Goal: Task Accomplishment & Management: Use online tool/utility

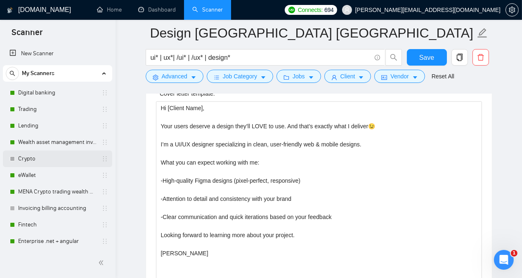
click at [43, 158] on link "Crypto" at bounding box center [57, 159] width 78 height 17
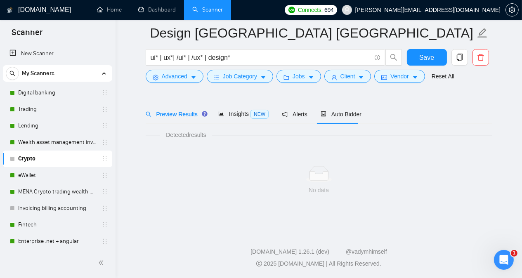
scroll to position [23, 0]
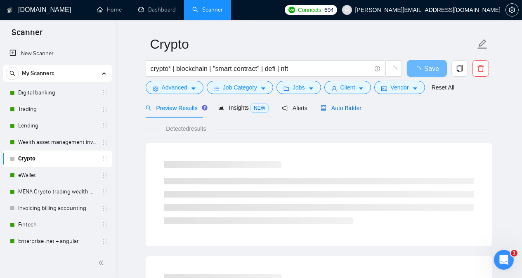
click at [333, 109] on span "Auto Bidder" at bounding box center [341, 108] width 41 height 7
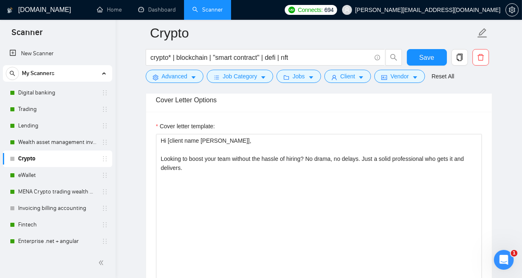
scroll to position [947, 0]
click at [57, 109] on link "Trading" at bounding box center [57, 109] width 78 height 17
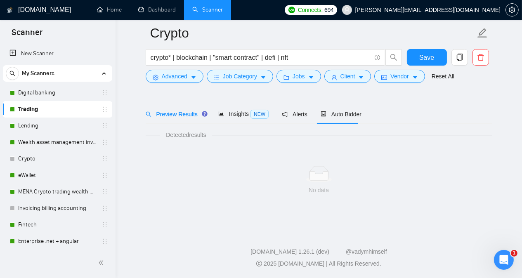
scroll to position [23, 0]
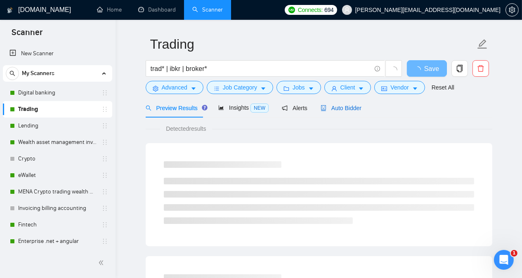
click at [349, 110] on span "Auto Bidder" at bounding box center [341, 108] width 41 height 7
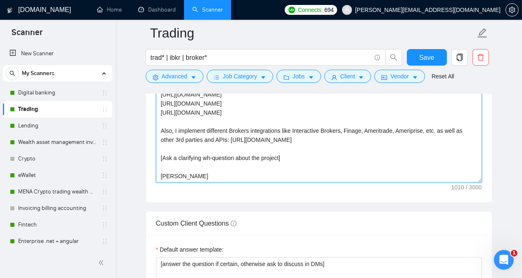
scroll to position [1081, 0]
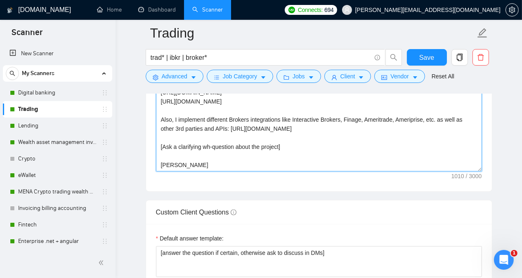
drag, startPoint x: 160, startPoint y: 102, endPoint x: 188, endPoint y: 160, distance: 63.9
click at [188, 160] on textarea "Hi [Client's Name [PERSON_NAME]]! No worries - I won’t copy-paste that you “men…" at bounding box center [319, 79] width 326 height 186
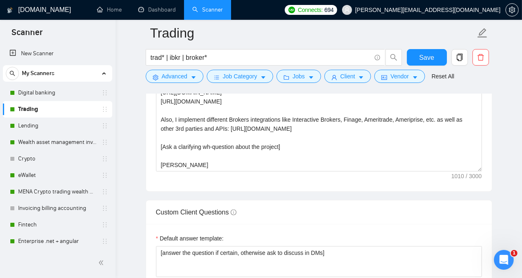
click at [137, 122] on main "Trading trad* | ibkr | broker* Save Advanced Job Category Jobs Client Vendor Re…" at bounding box center [319, 94] width 380 height 2285
click at [47, 158] on link "Crypto" at bounding box center [57, 159] width 78 height 17
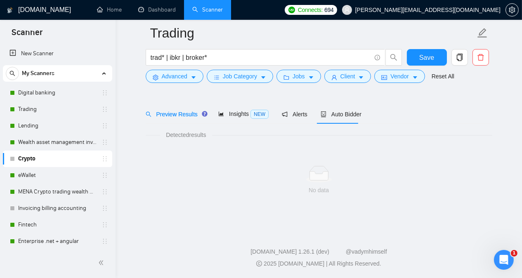
scroll to position [23, 0]
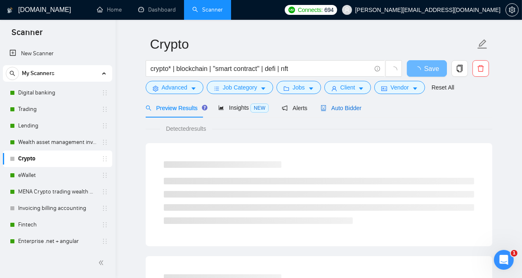
click at [331, 108] on span "Auto Bidder" at bounding box center [341, 108] width 41 height 7
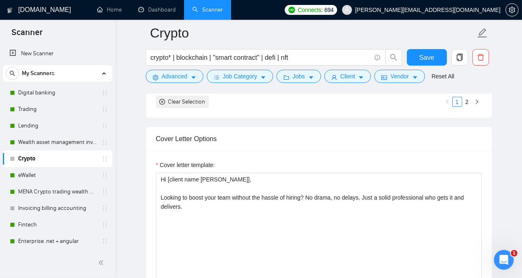
scroll to position [925, 0]
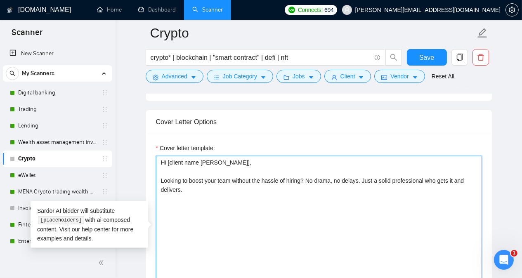
drag, startPoint x: 160, startPoint y: 145, endPoint x: 196, endPoint y: 174, distance: 45.2
click at [196, 174] on textarea "Hi [client name [PERSON_NAME]], Looking to boost your team without the hassle o…" at bounding box center [319, 249] width 326 height 186
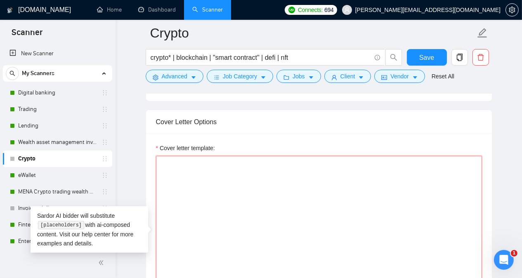
paste textarea "Hi [Client's Name [PERSON_NAME]]! No worries - I won’t copy-paste that you “men…"
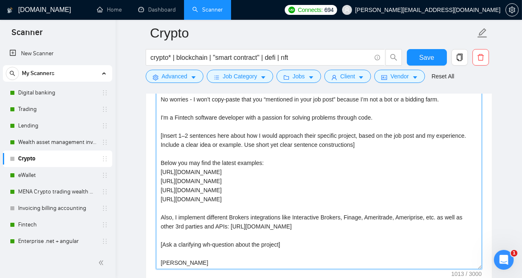
scroll to position [1003, 0]
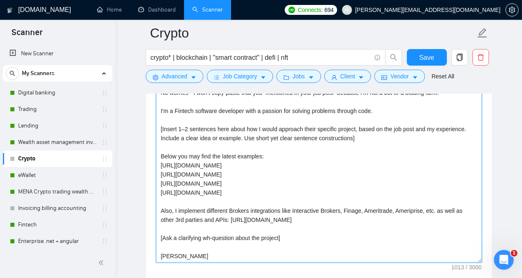
drag, startPoint x: 162, startPoint y: 186, endPoint x: 316, endPoint y: 194, distance: 154.1
click at [316, 194] on textarea "Hi [Client's Name [PERSON_NAME]]! No worries - I won’t copy-paste that you “men…" at bounding box center [319, 170] width 326 height 186
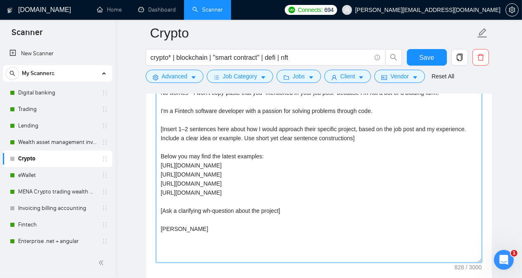
drag, startPoint x: 161, startPoint y: 141, endPoint x: 281, endPoint y: 170, distance: 123.4
click at [281, 170] on textarea "Hi [Client's Name [PERSON_NAME]]! No worries - I won’t copy-paste that you “men…" at bounding box center [319, 170] width 326 height 186
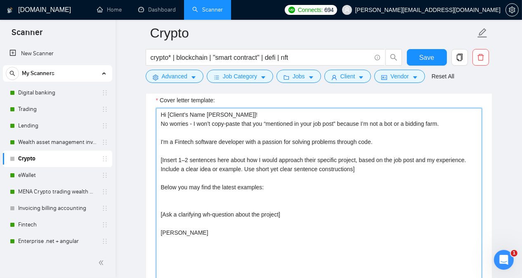
scroll to position [974, 0]
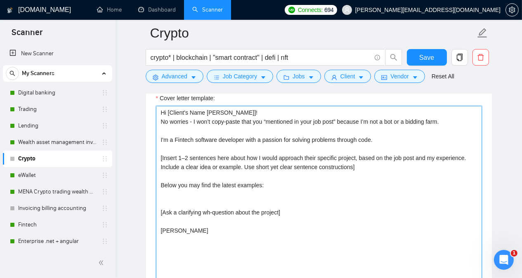
click at [244, 175] on textarea "Hi [Client's Name [PERSON_NAME]]! No worries - I won’t copy-paste that you “men…" at bounding box center [319, 199] width 326 height 186
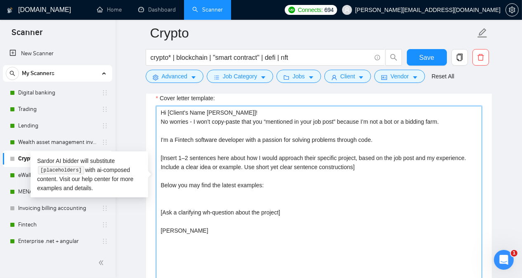
paste textarea "[URL][DOMAIN_NAME]"
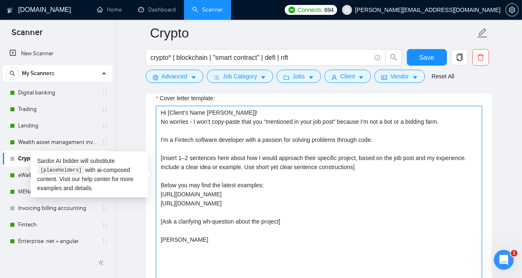
paste textarea "[URL][DOMAIN_NAME]"
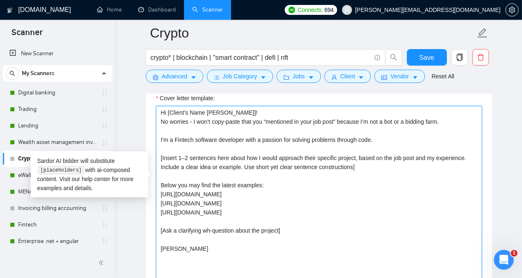
paste textarea "[URL][DOMAIN_NAME]"
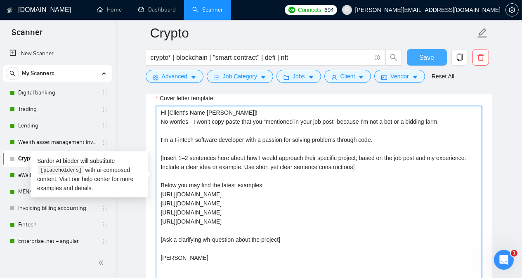
type textarea "Hi [Client's Name [PERSON_NAME]]! No worries - I won’t copy-paste that you “men…"
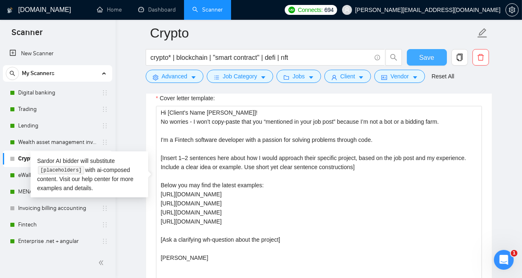
click at [421, 57] on span "Save" at bounding box center [426, 57] width 15 height 10
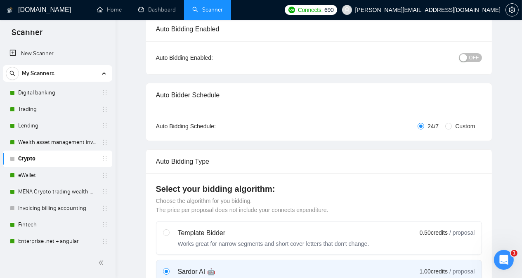
scroll to position [0, 0]
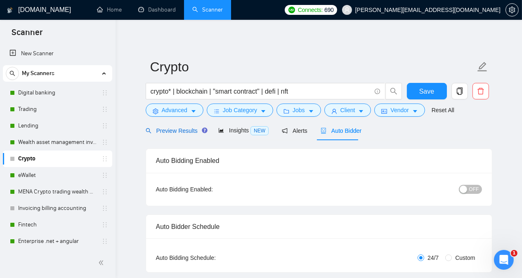
click at [176, 131] on span "Preview Results" at bounding box center [175, 130] width 59 height 7
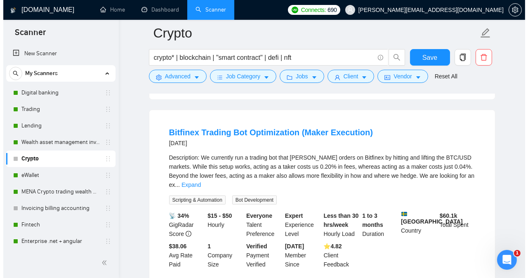
scroll to position [594, 0]
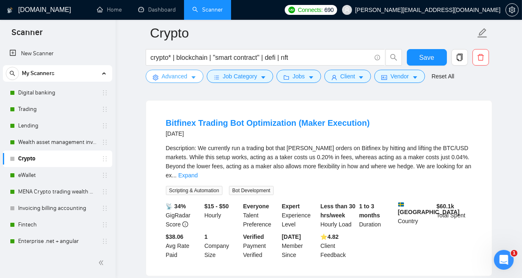
click at [170, 75] on span "Advanced" at bounding box center [175, 76] width 26 height 9
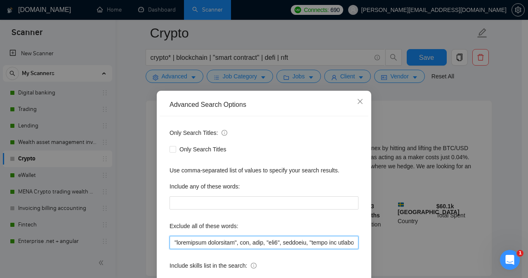
click at [170, 241] on input "text" at bounding box center [264, 242] width 189 height 13
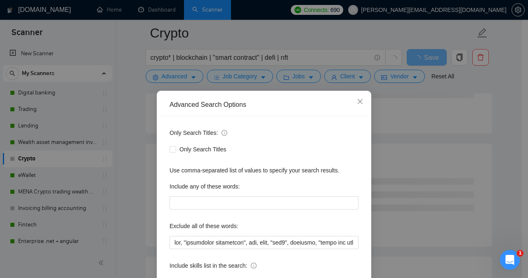
scroll to position [65, 0]
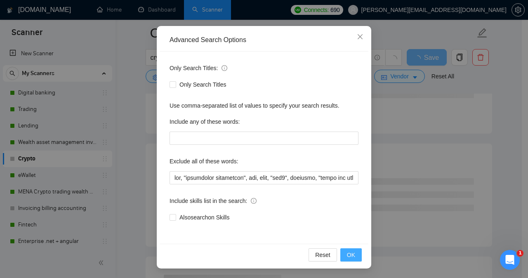
click at [343, 255] on button "OK" at bounding box center [350, 254] width 21 height 13
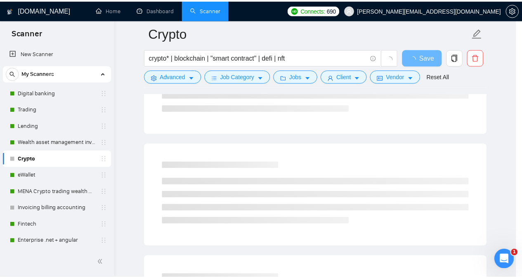
scroll to position [24, 0]
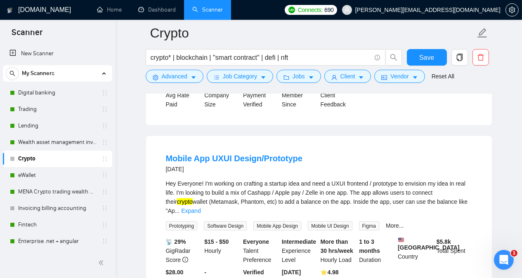
scroll to position [1502, 0]
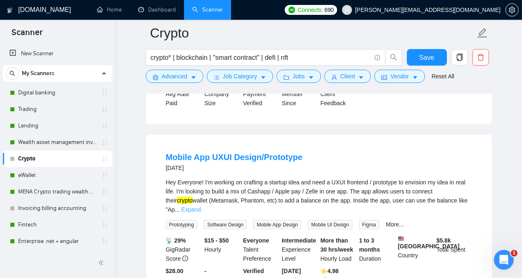
click at [200, 206] on link "Expand" at bounding box center [190, 209] width 19 height 7
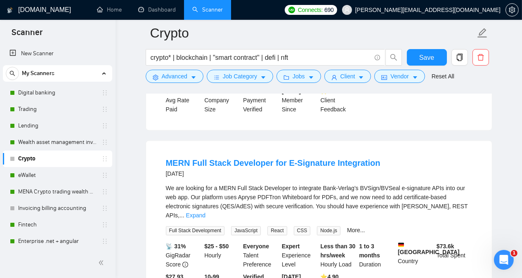
scroll to position [1716, 0]
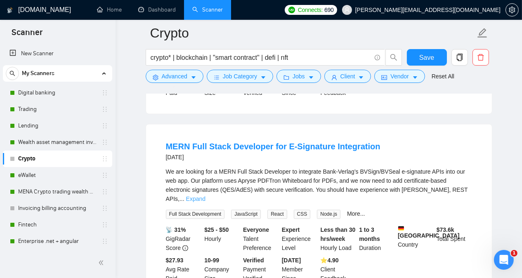
click at [205, 196] on link "Expand" at bounding box center [195, 199] width 19 height 7
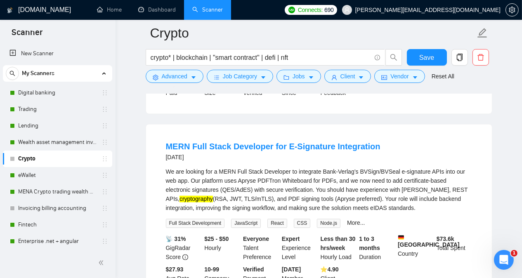
click at [213, 196] on mark "cryptography" at bounding box center [195, 199] width 33 height 7
copy mark "cryptography"
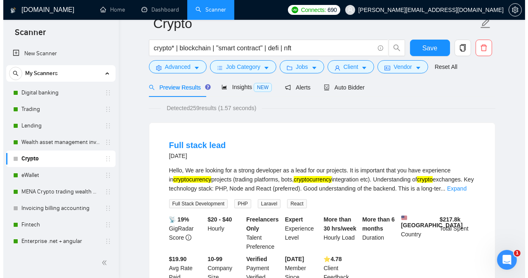
scroll to position [0, 0]
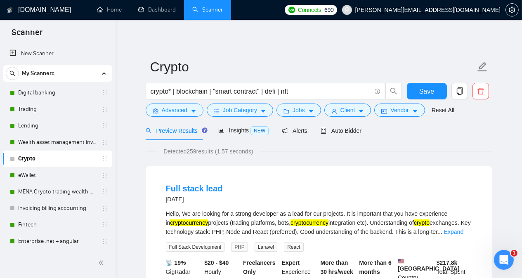
click at [166, 117] on form "Crypto crypto* | blockchain | "smart contract" | defi | nft Save Advanced Job C…" at bounding box center [319, 87] width 347 height 67
click at [167, 111] on span "Advanced" at bounding box center [175, 110] width 26 height 9
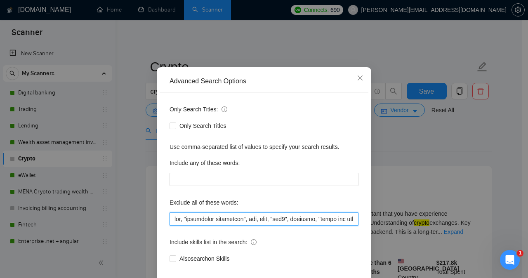
click at [170, 226] on input "text" at bounding box center [264, 218] width 189 height 13
paste input "cryptography"
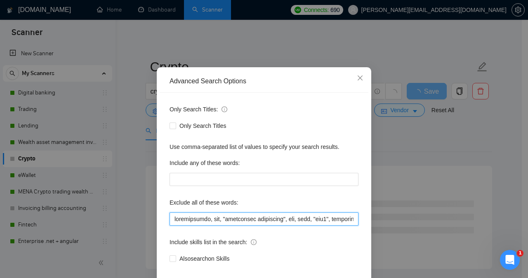
type input "cryptography, bot, "conversion specialist", nft, defi, "web3", ethereum, "front…"
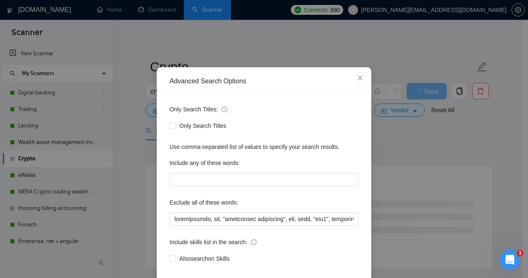
scroll to position [65, 0]
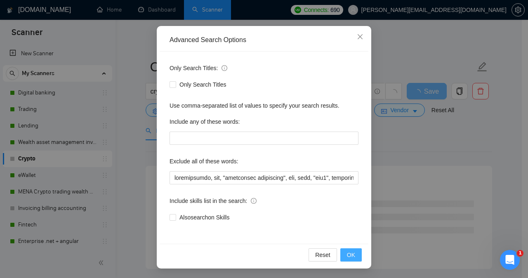
click at [347, 255] on span "OK" at bounding box center [351, 254] width 8 height 9
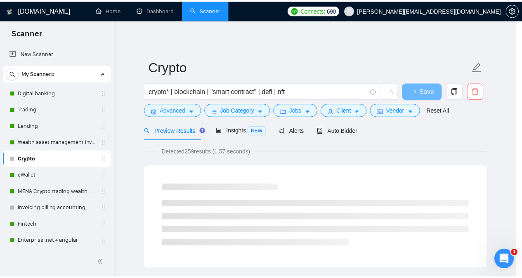
scroll to position [24, 0]
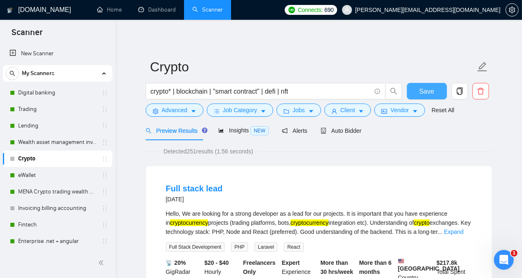
click at [436, 94] on button "Save" at bounding box center [427, 91] width 40 height 17
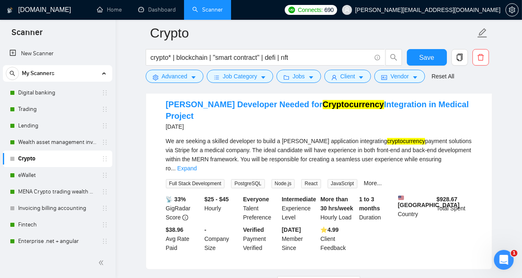
scroll to position [1768, 0]
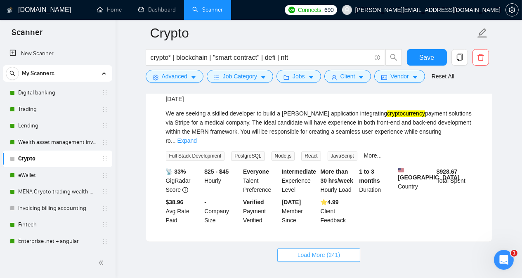
click at [318, 251] on span "Load More (241)" at bounding box center [318, 255] width 43 height 9
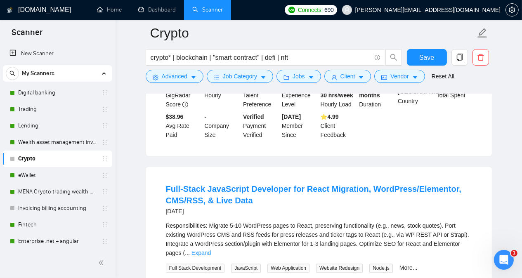
scroll to position [1867, 0]
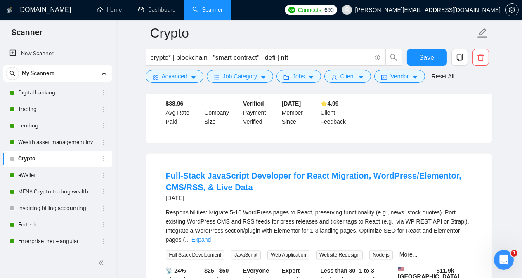
click at [250, 208] on div "Responsibilities: Migrate 5-10 WordPress pages to React, preserving functionali…" at bounding box center [319, 226] width 306 height 36
copy div "WordPress"
click at [500, 127] on main "Crypto crypto* | blockchain | "smart contract" | defi | nft Save Advanced Job C…" at bounding box center [319, 83] width 380 height 3835
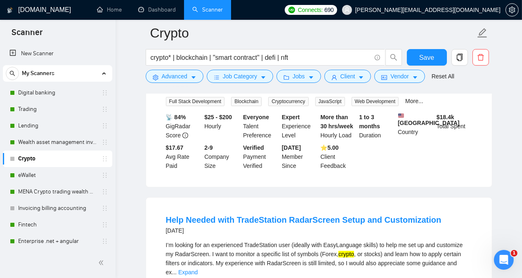
scroll to position [2774, 0]
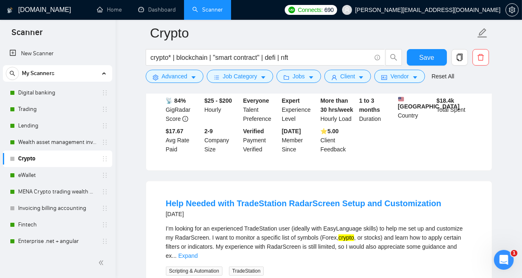
click at [266, 224] on div "I’m looking for an experienced TradeStation user (ideally with EasyLanguage ski…" at bounding box center [319, 242] width 306 height 36
copy div "TradeStation"
click at [183, 224] on div "I’m looking for an experienced TradeStation user (ideally with EasyLanguage ski…" at bounding box center [319, 242] width 306 height 36
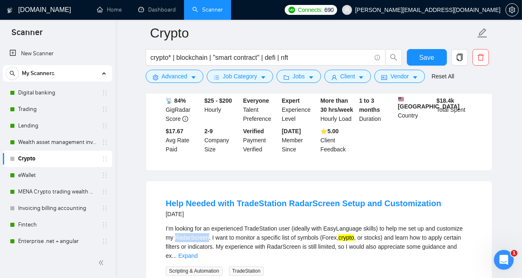
click at [183, 224] on div "I’m looking for an experienced TradeStation user (ideally with EasyLanguage ski…" at bounding box center [319, 242] width 306 height 36
copy div "RadarScreen"
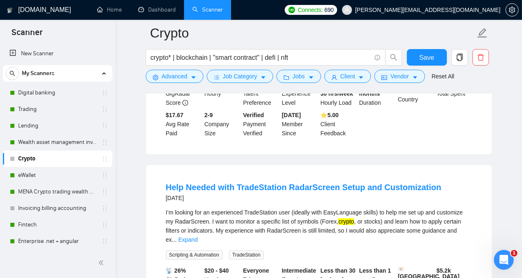
scroll to position [2791, 0]
click at [198, 236] on link "Expand" at bounding box center [187, 239] width 19 height 7
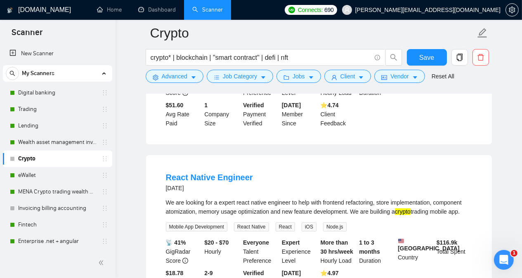
scroll to position [3038, 0]
